Goal: Information Seeking & Learning: Learn about a topic

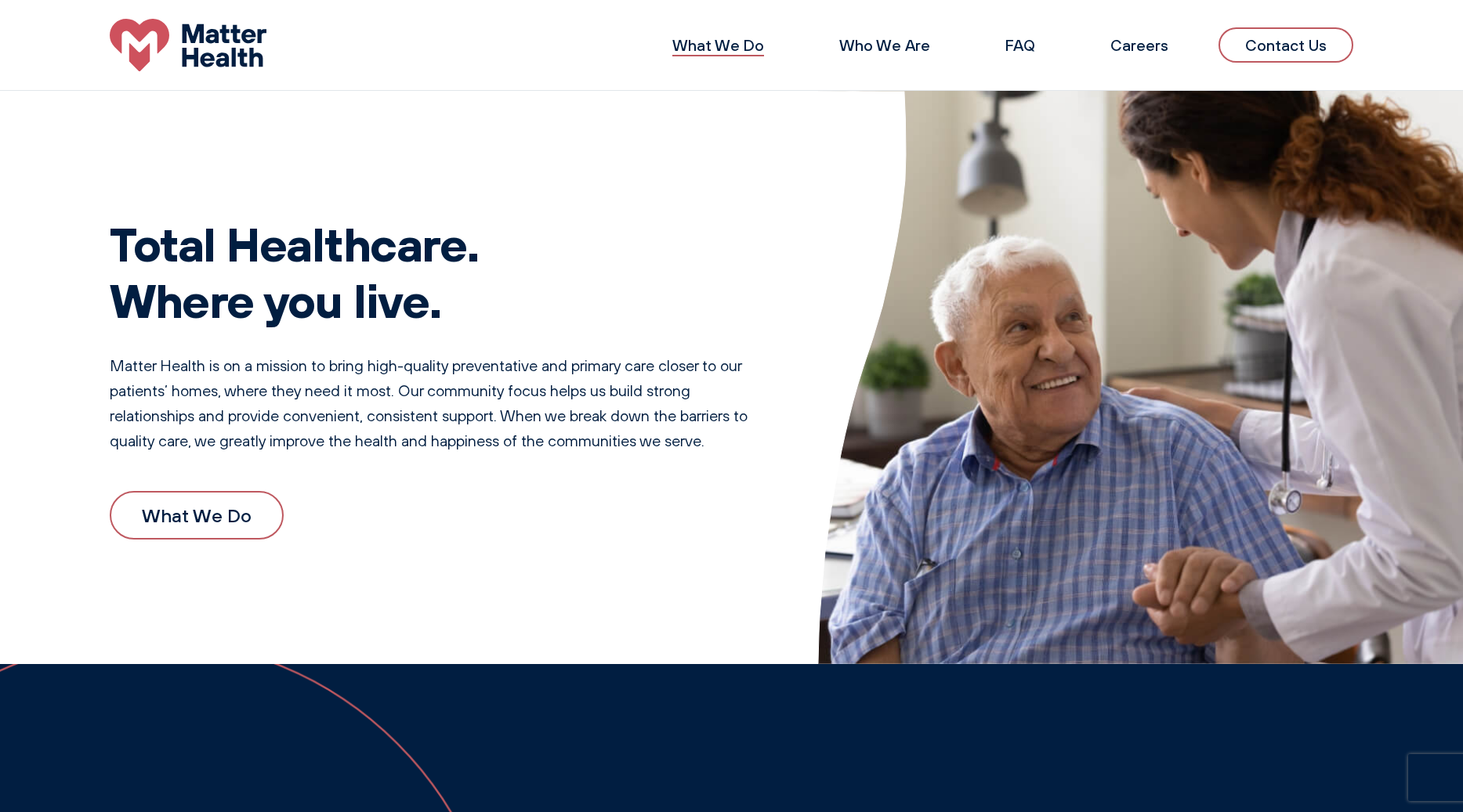
click at [721, 37] on link "What We Do" at bounding box center [718, 45] width 92 height 20
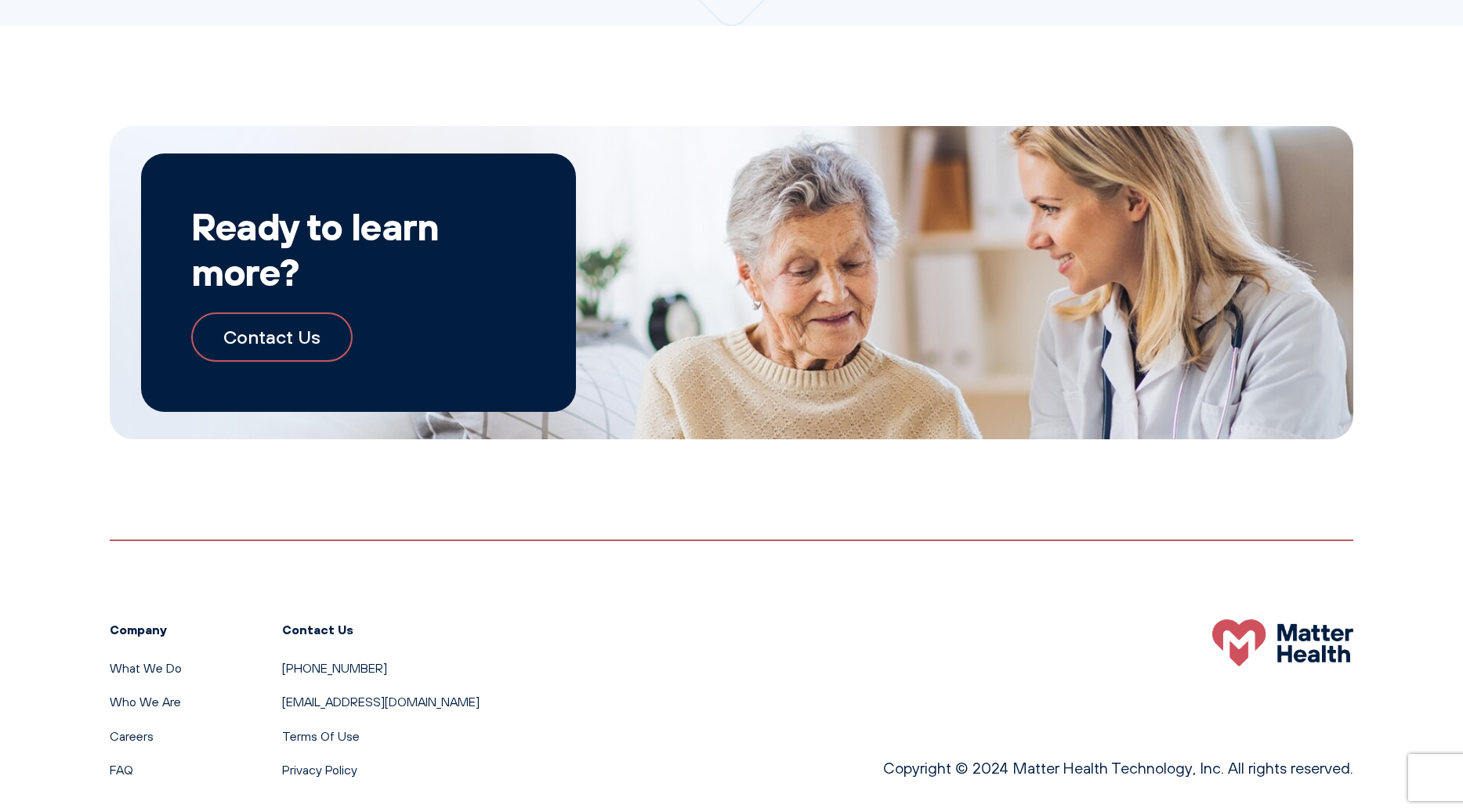
scroll to position [1613, 0]
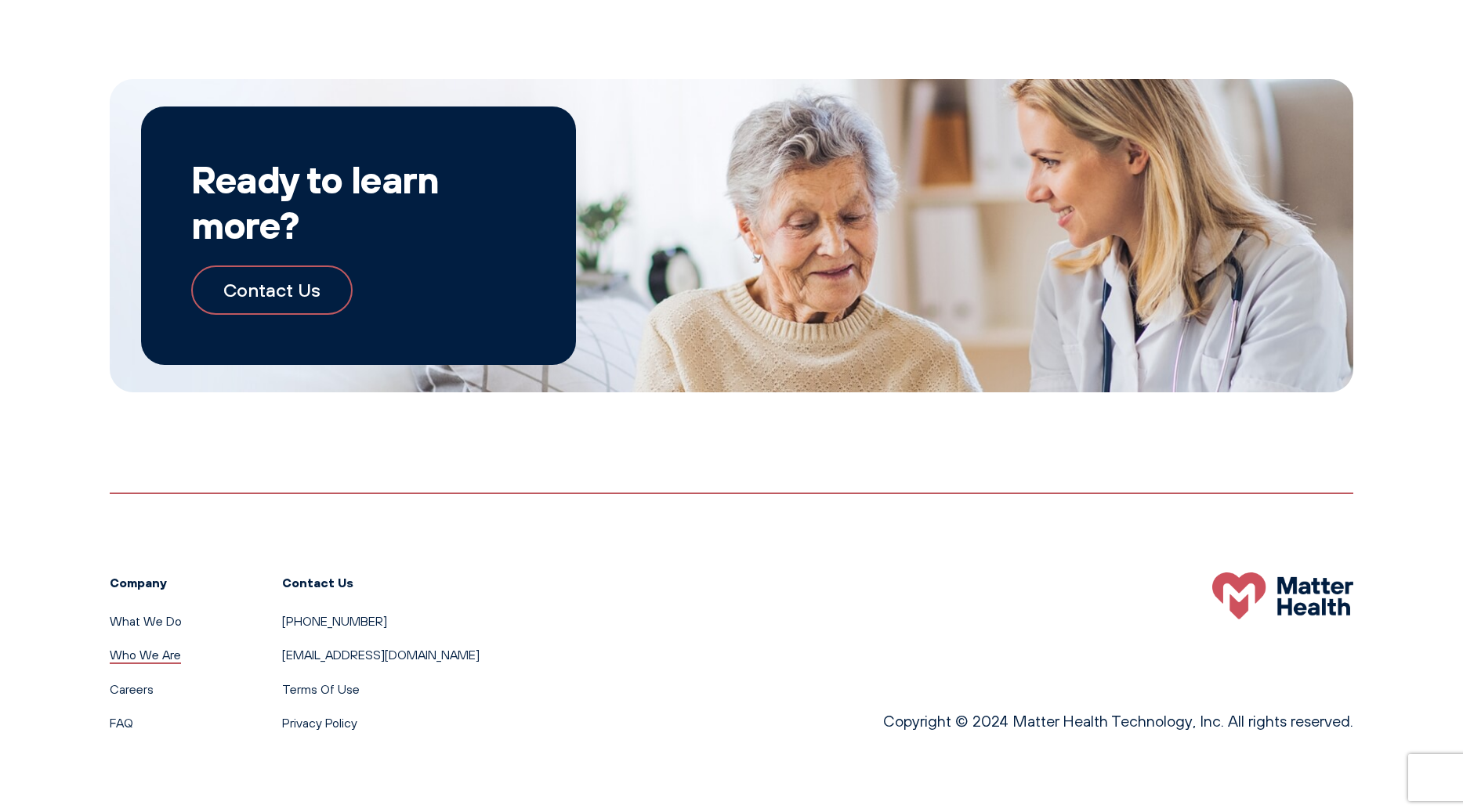
click at [147, 657] on link "Who We Are" at bounding box center [145, 654] width 72 height 15
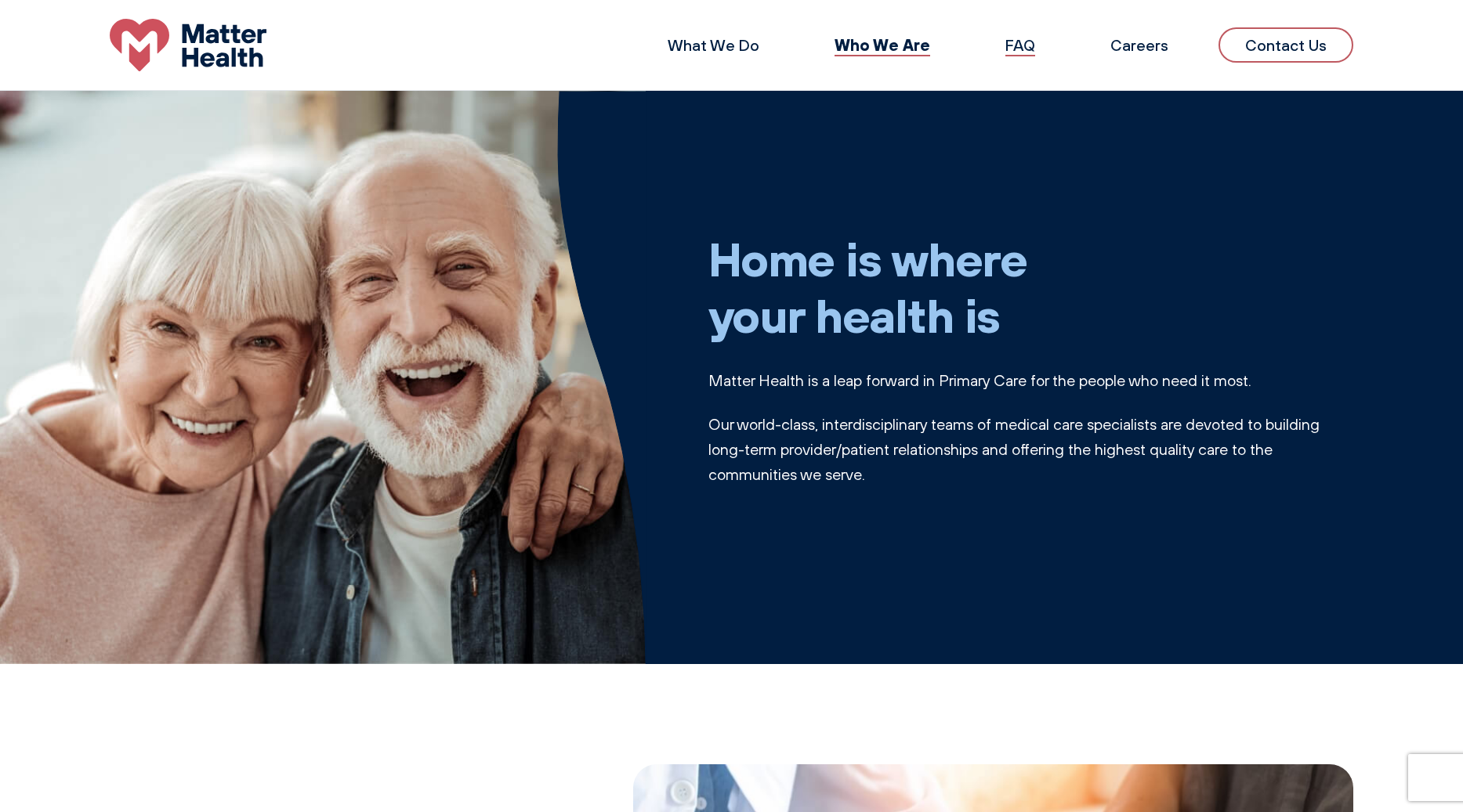
click at [1022, 49] on link "FAQ" at bounding box center [1020, 45] width 30 height 20
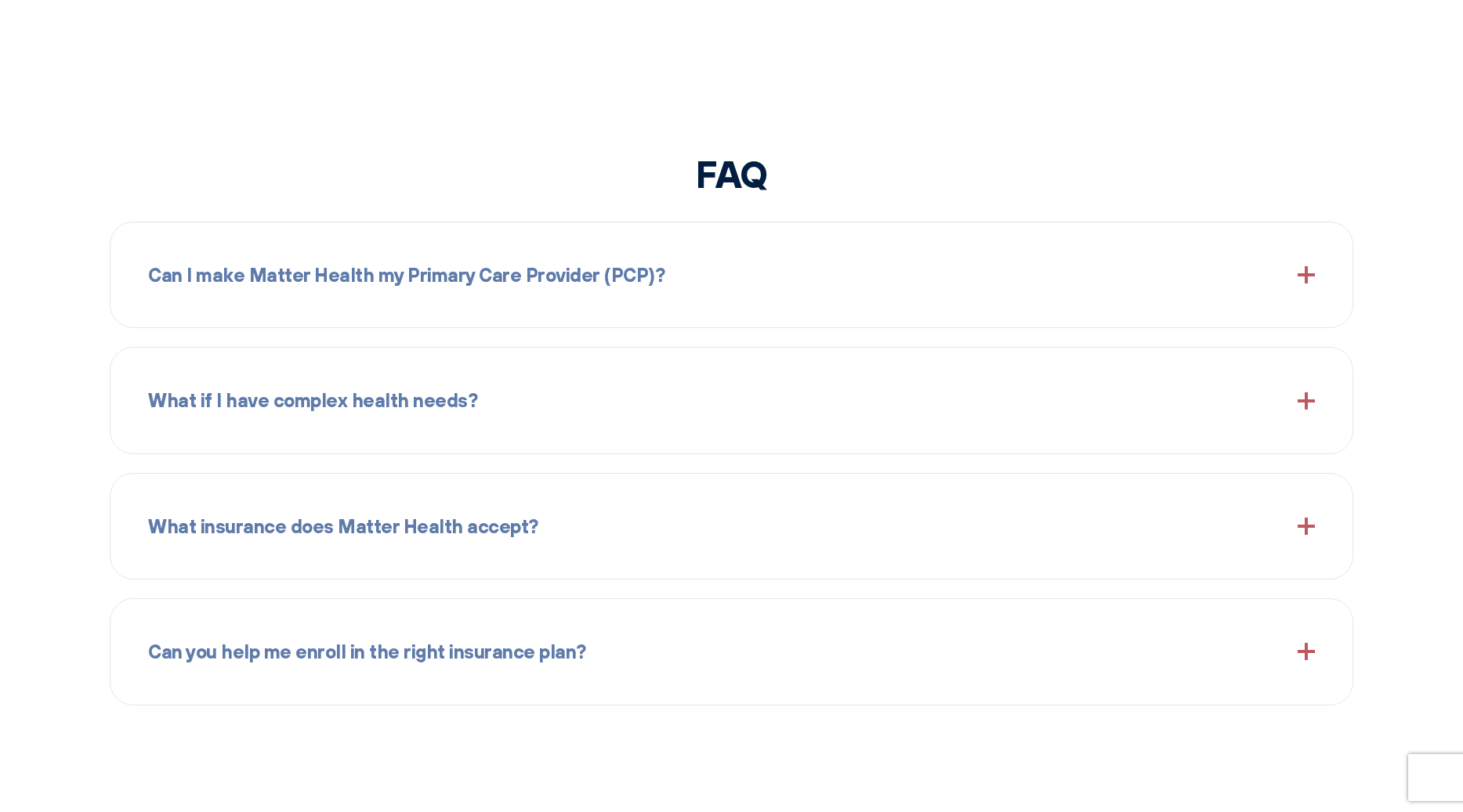
scroll to position [1830, 0]
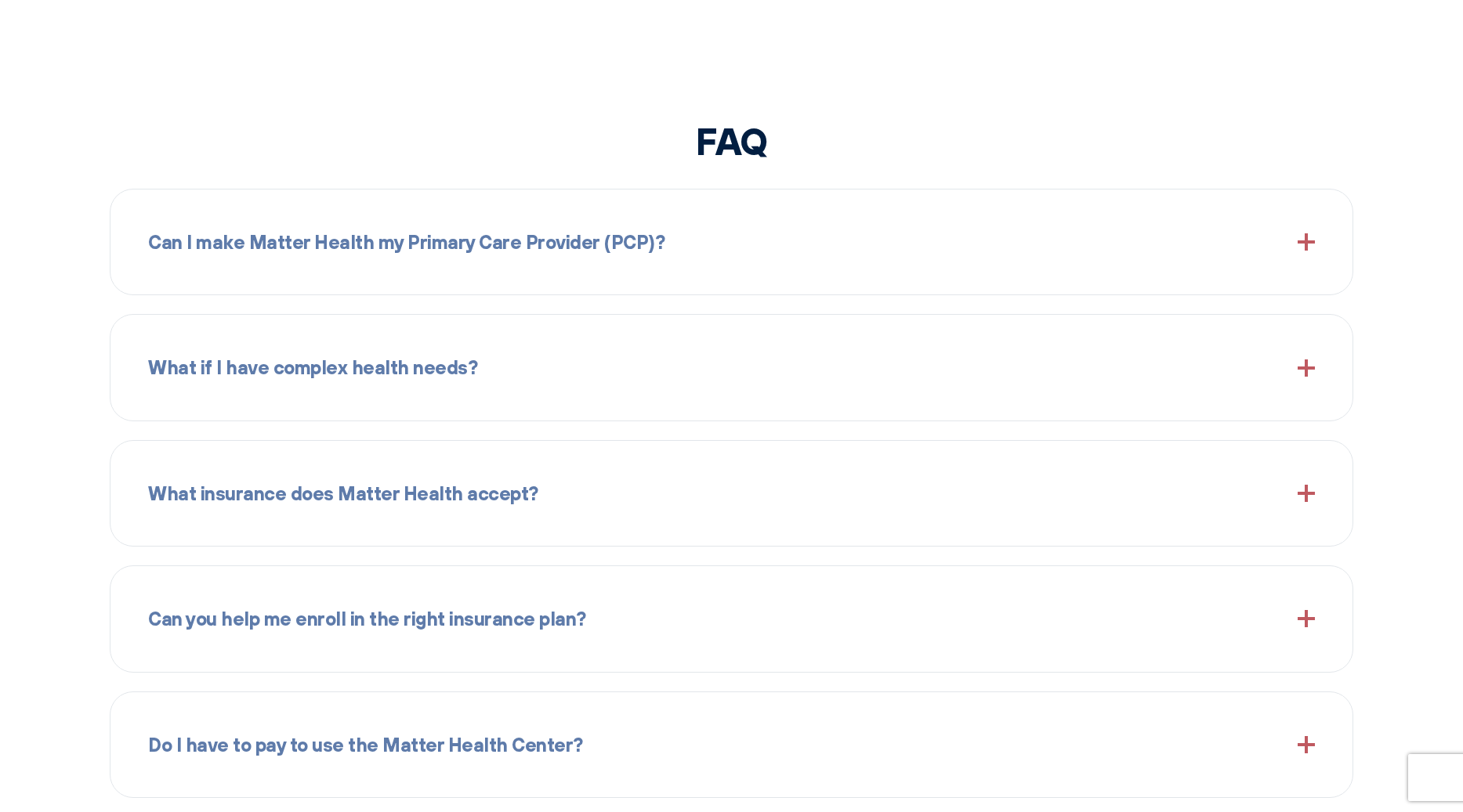
click at [799, 230] on div "Can I make Matter Health my Primary Care Provider (PCP)?" at bounding box center [731, 242] width 1166 height 67
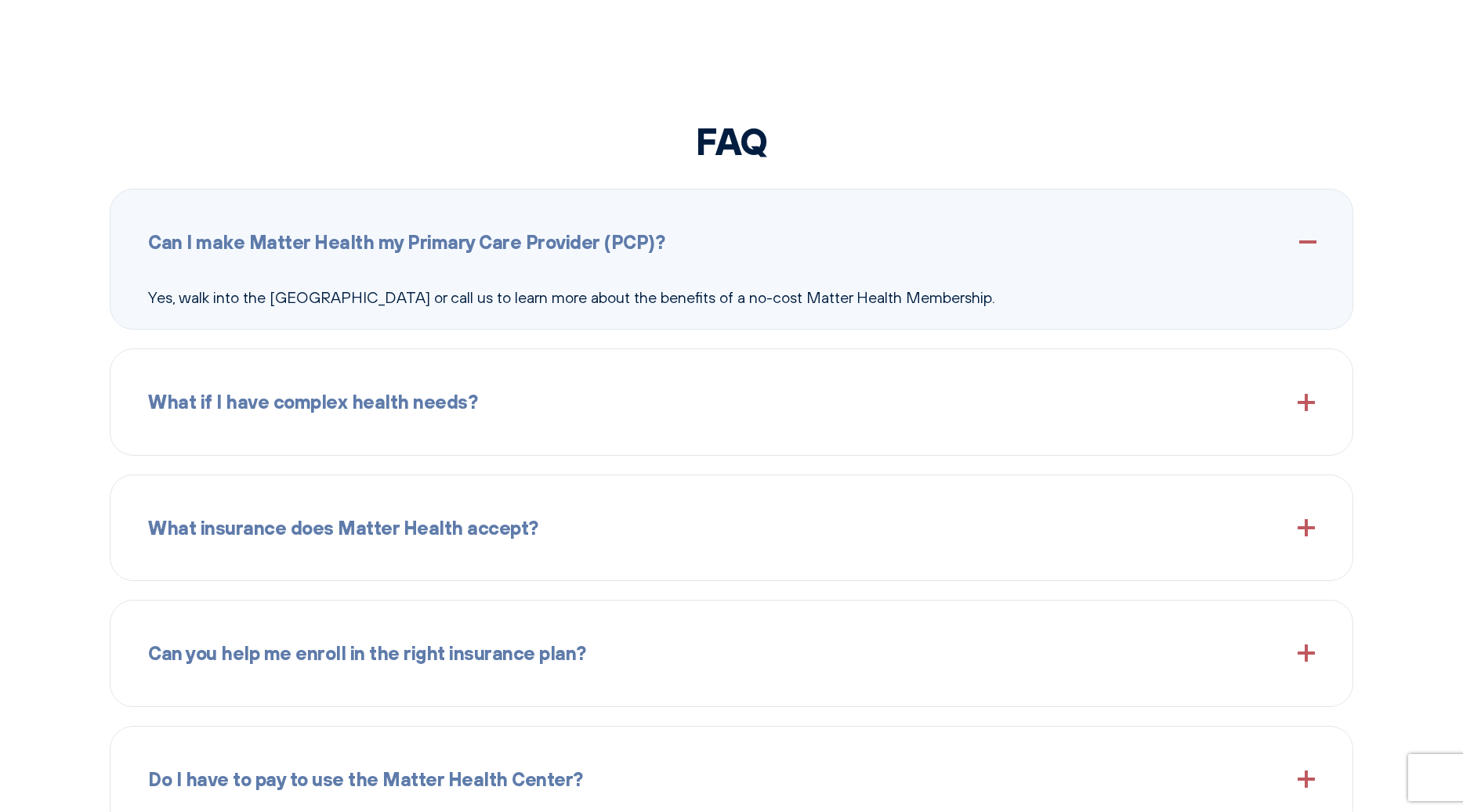
click at [743, 369] on div "What if I have complex health needs?" at bounding box center [731, 402] width 1166 height 67
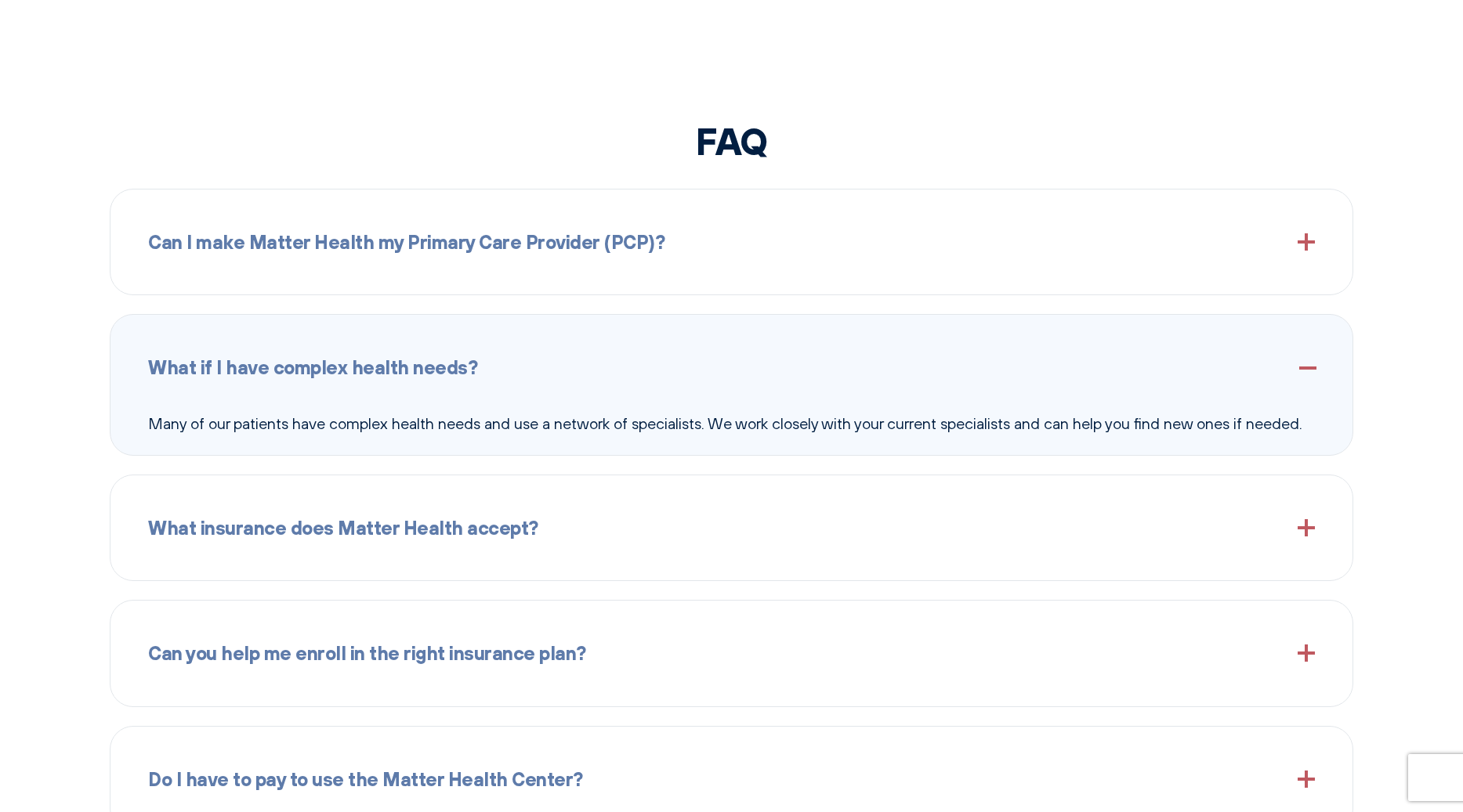
click at [778, 543] on div "What insurance does Matter Health accept?" at bounding box center [731, 528] width 1166 height 67
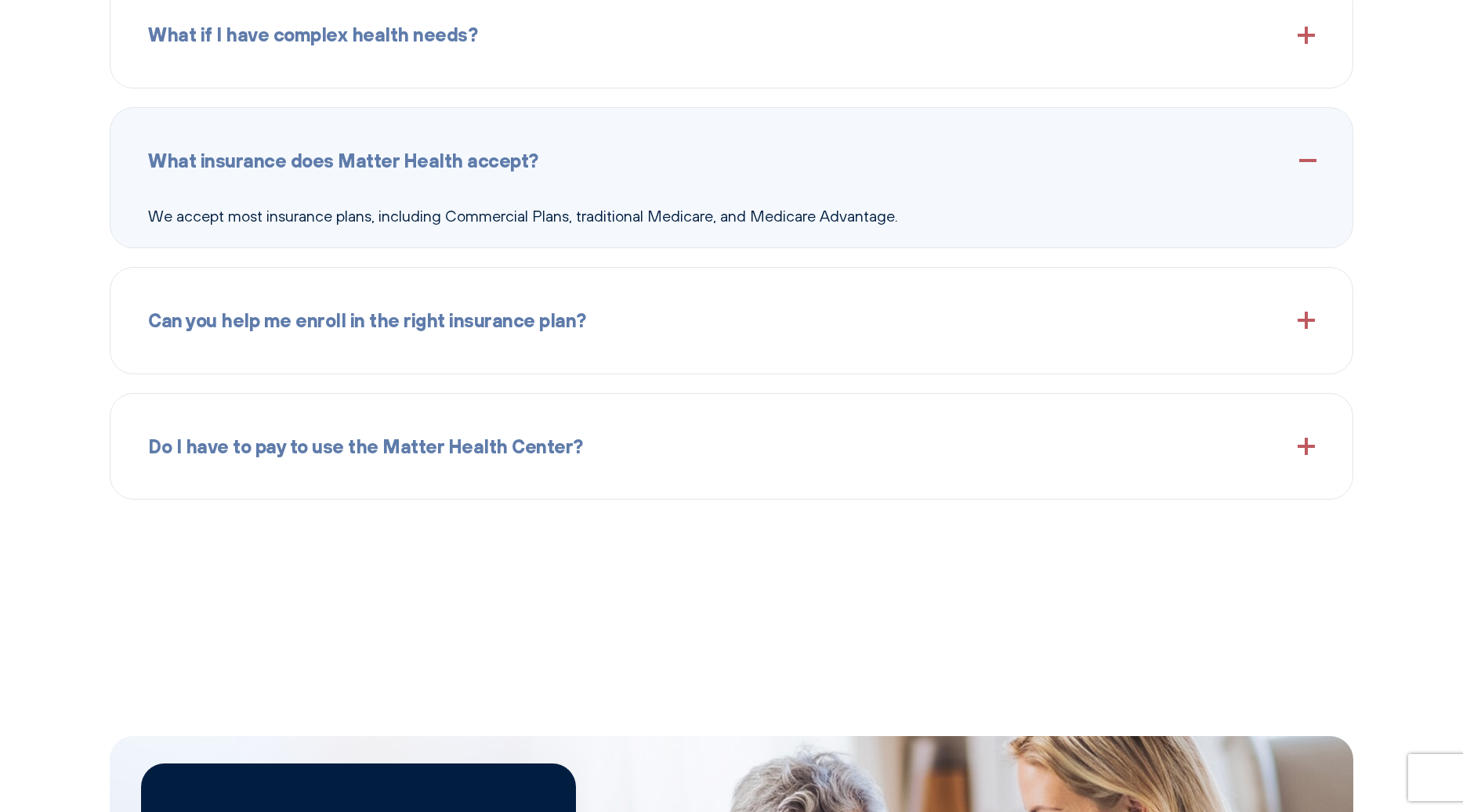
scroll to position [2221, 0]
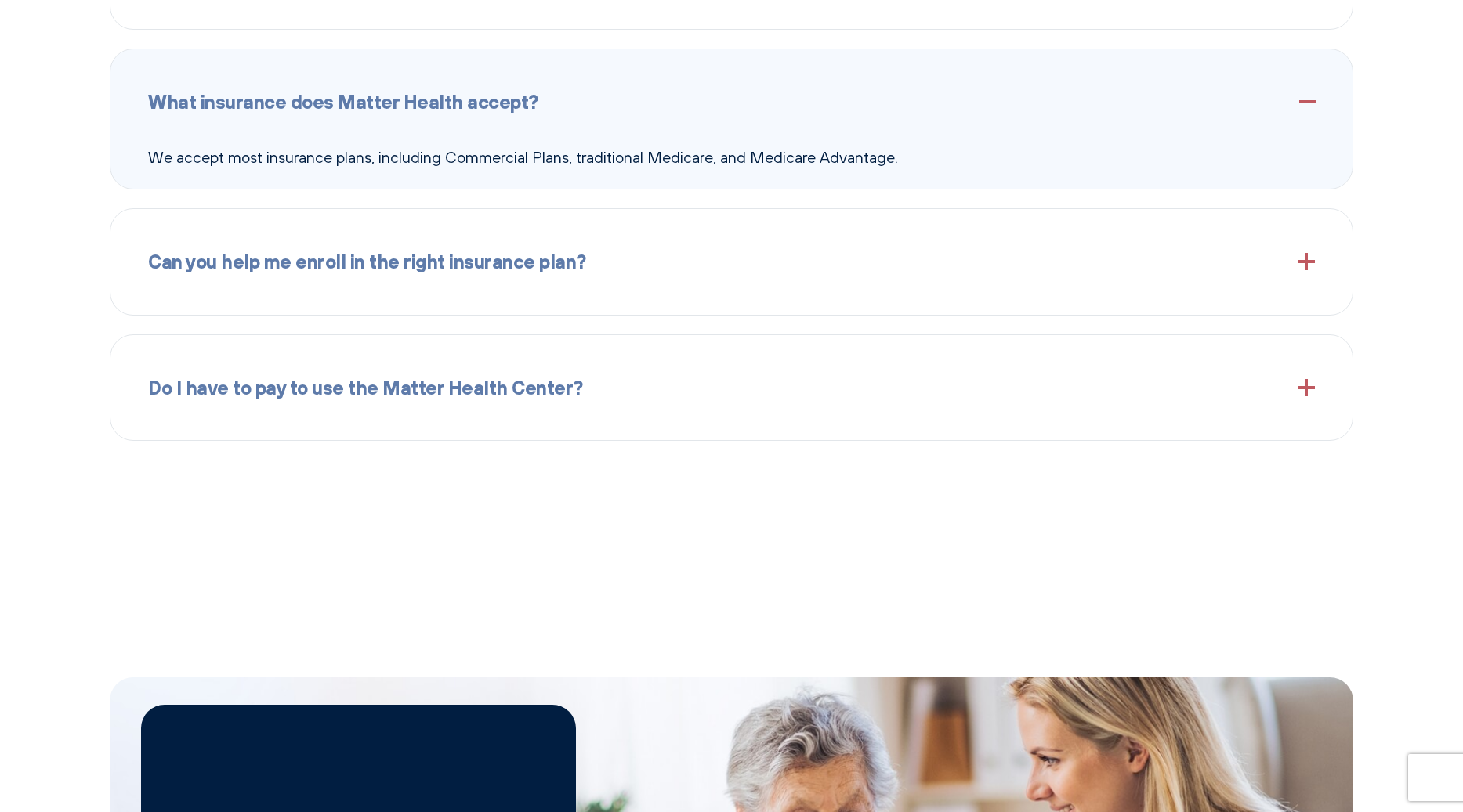
click at [823, 261] on div "Can you help me enroll in the right insurance plan?" at bounding box center [731, 261] width 1166 height 67
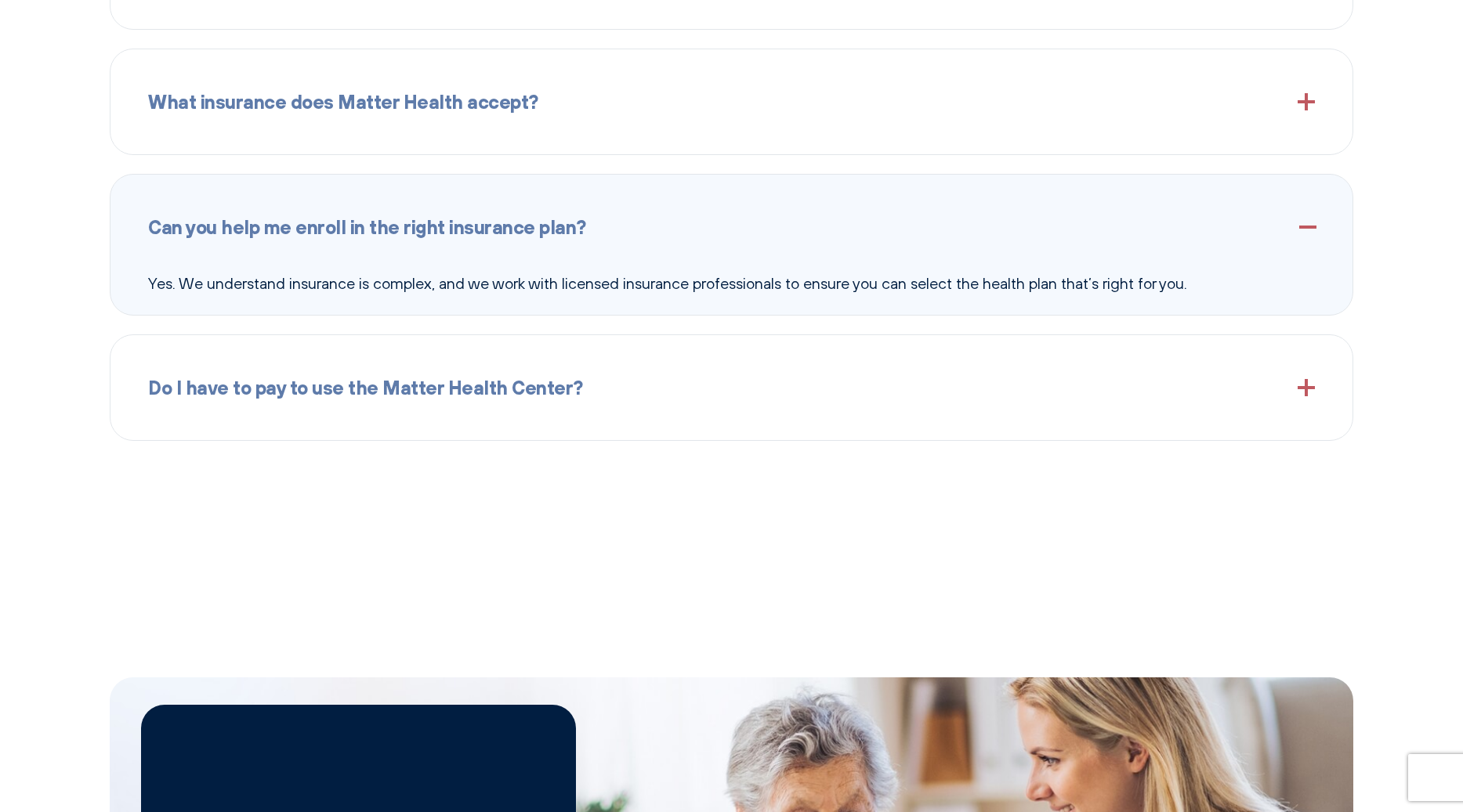
click at [822, 364] on div "Do I have to pay to use the Matter Health Center?" at bounding box center [731, 387] width 1166 height 67
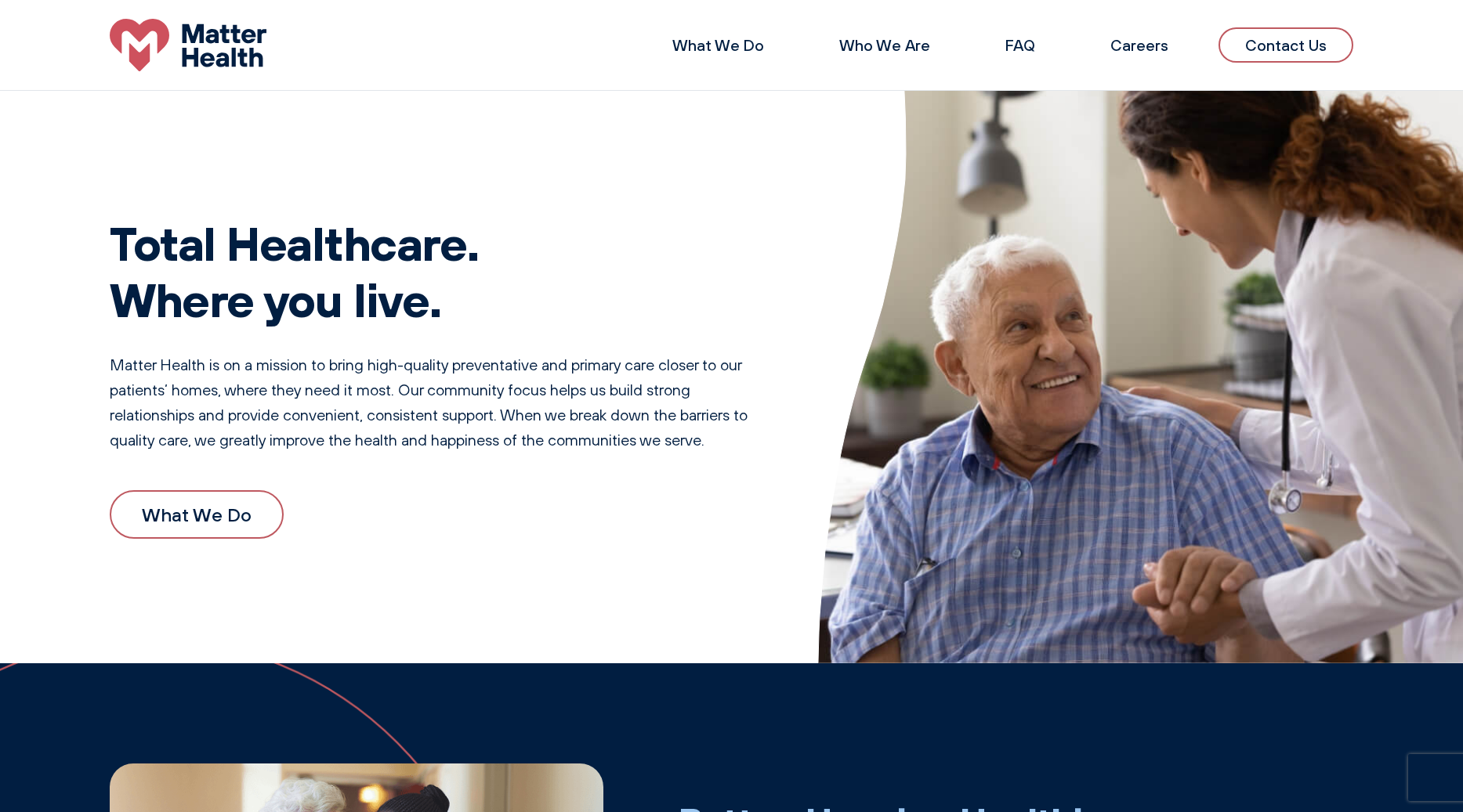
scroll to position [0, 0]
